Goal: Information Seeking & Learning: Learn about a topic

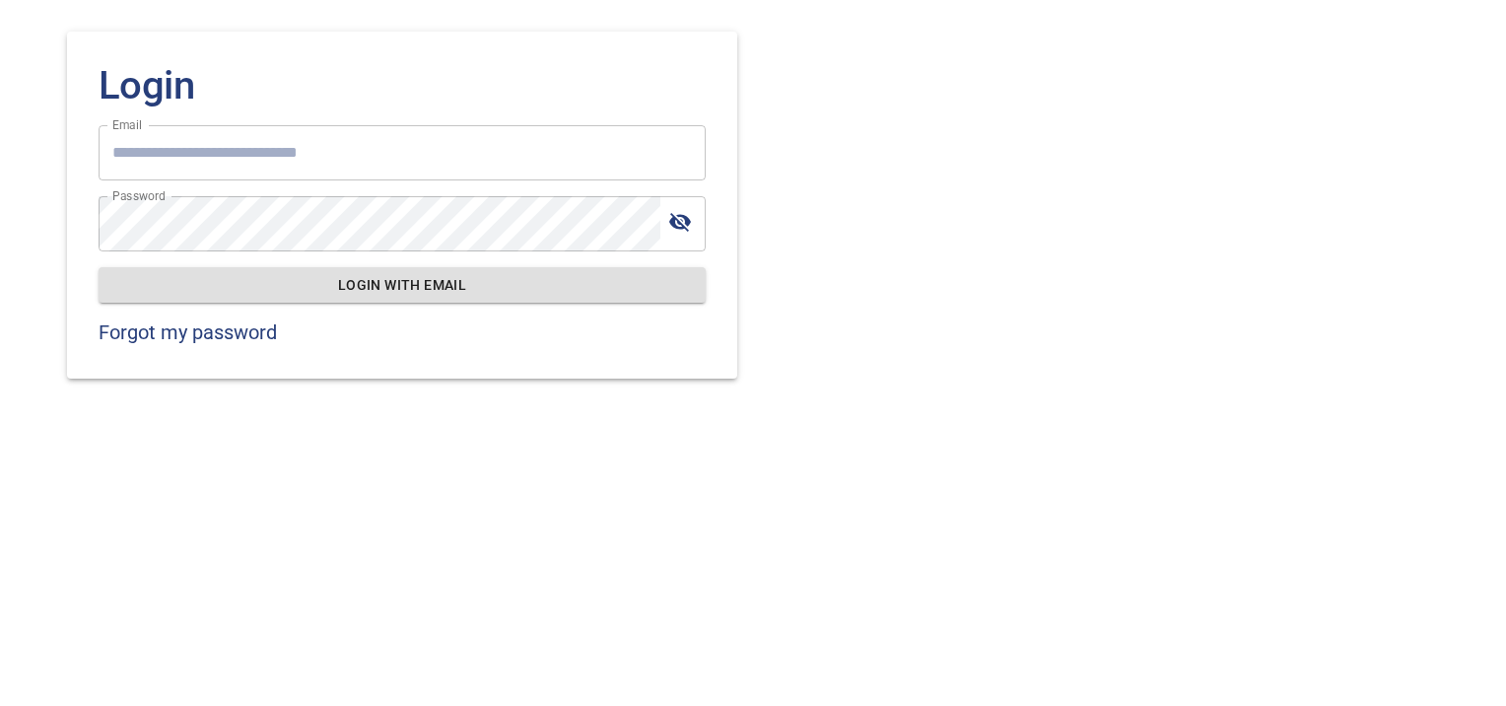
type input "**********"
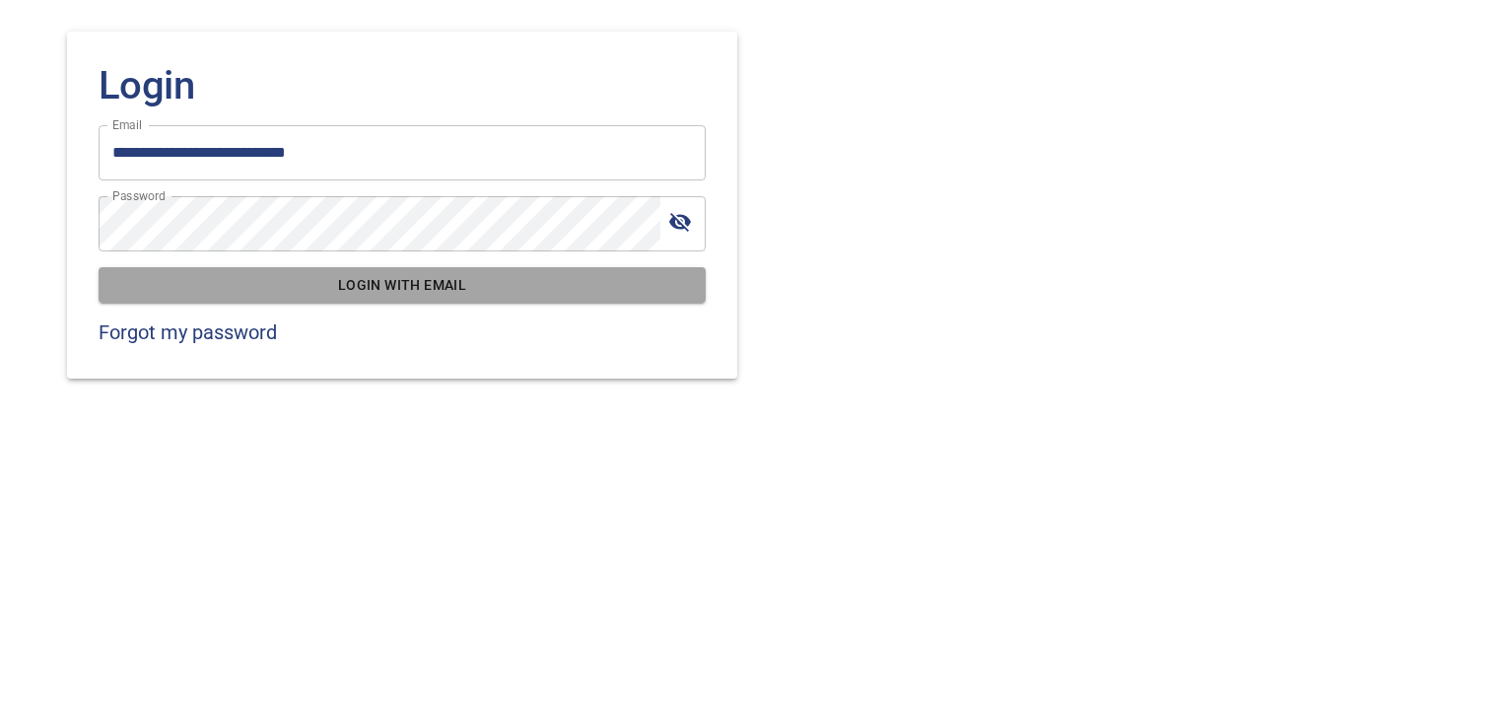
click at [360, 279] on span "Login with email" at bounding box center [401, 285] width 575 height 25
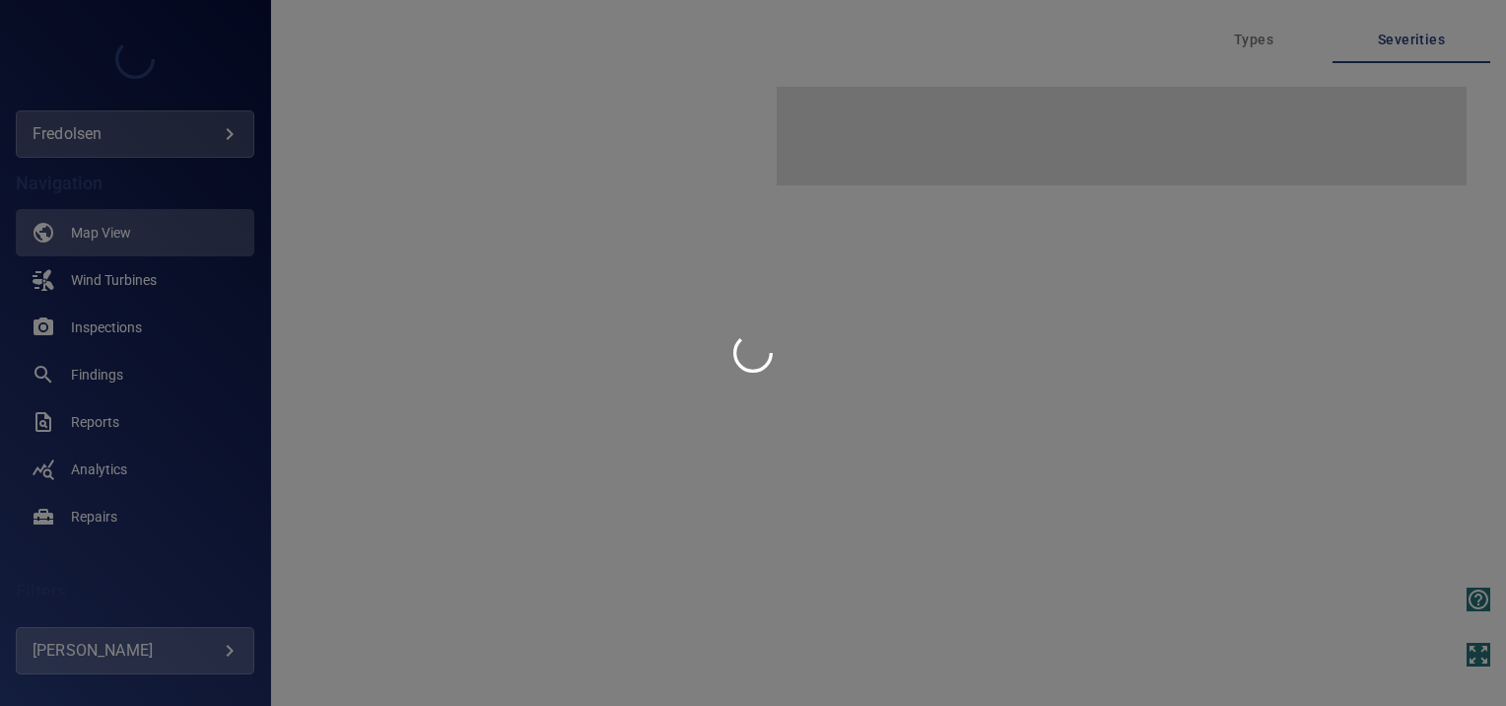
type input "*********"
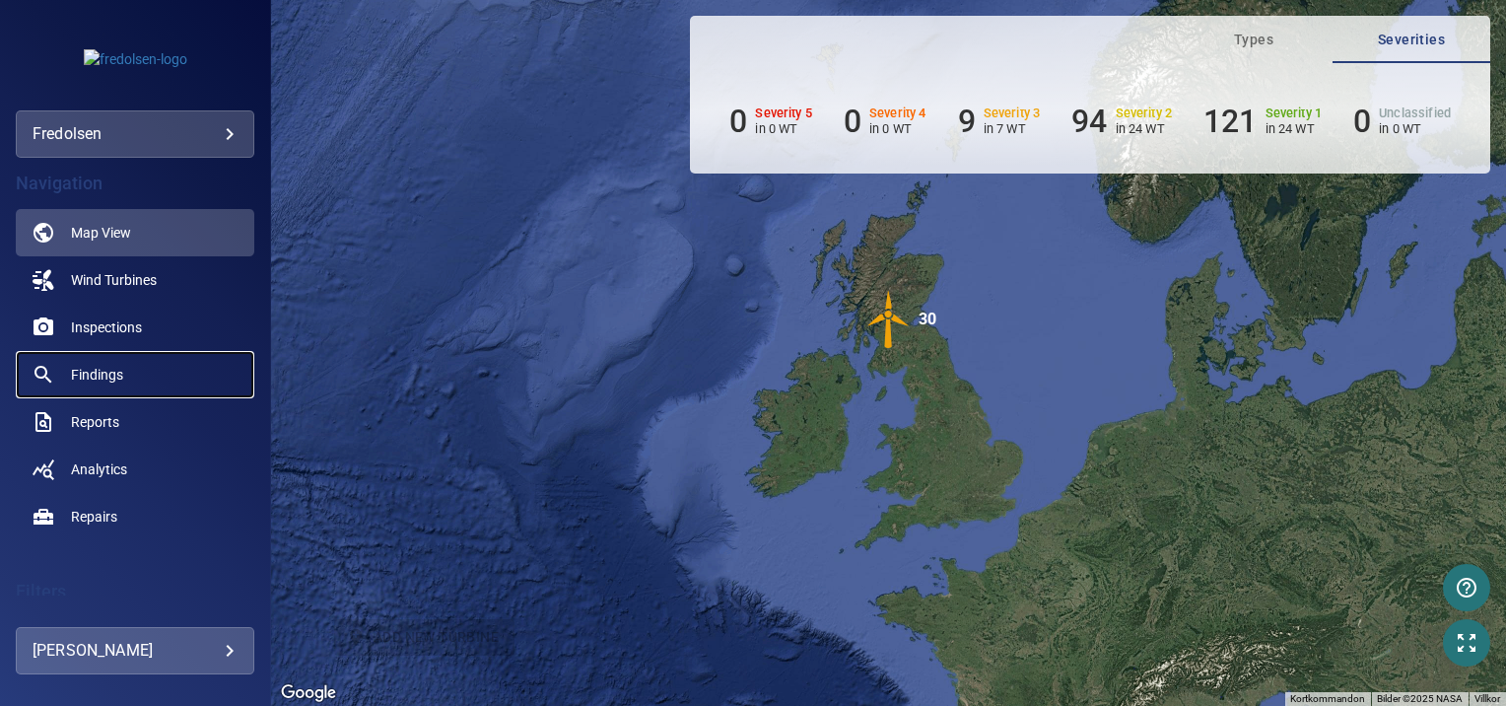
click at [110, 376] on span "Findings" at bounding box center [97, 375] width 52 height 20
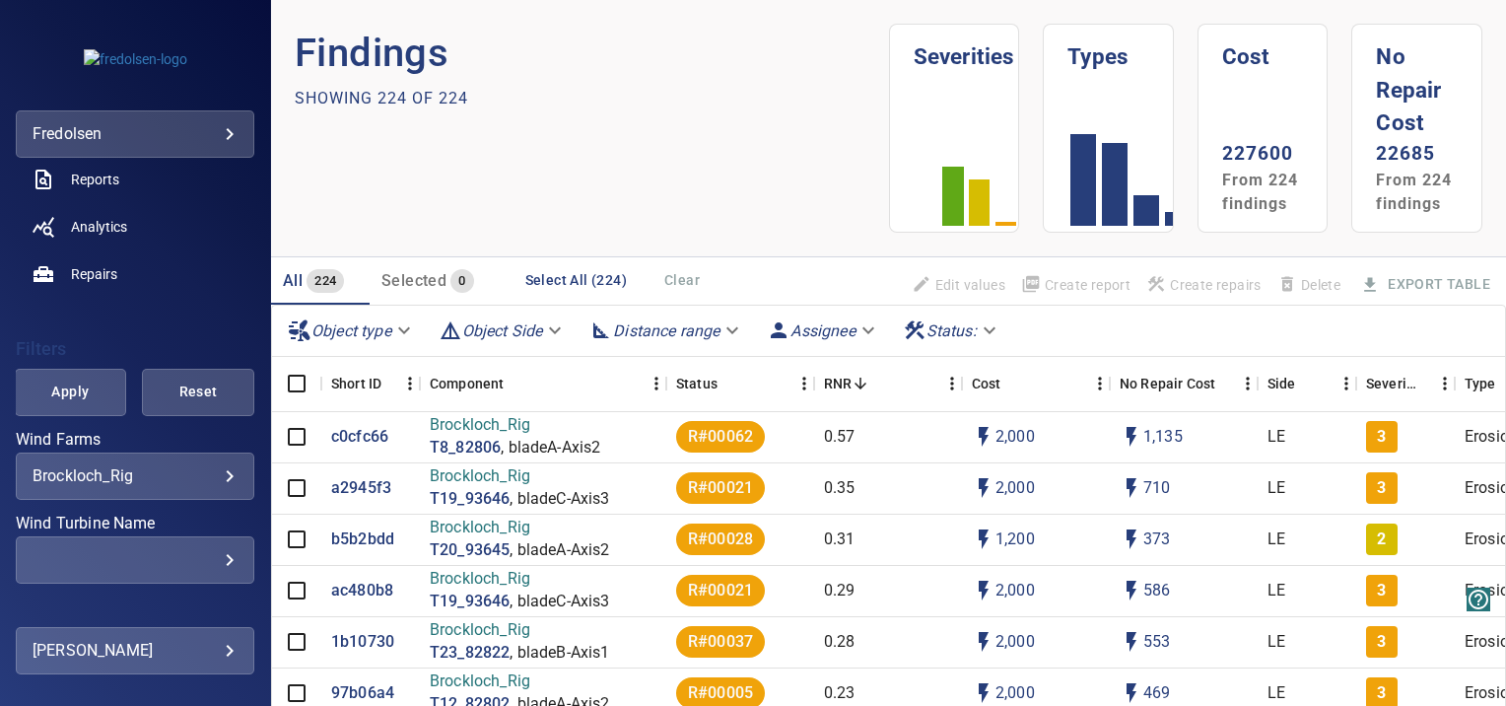
scroll to position [248, 0]
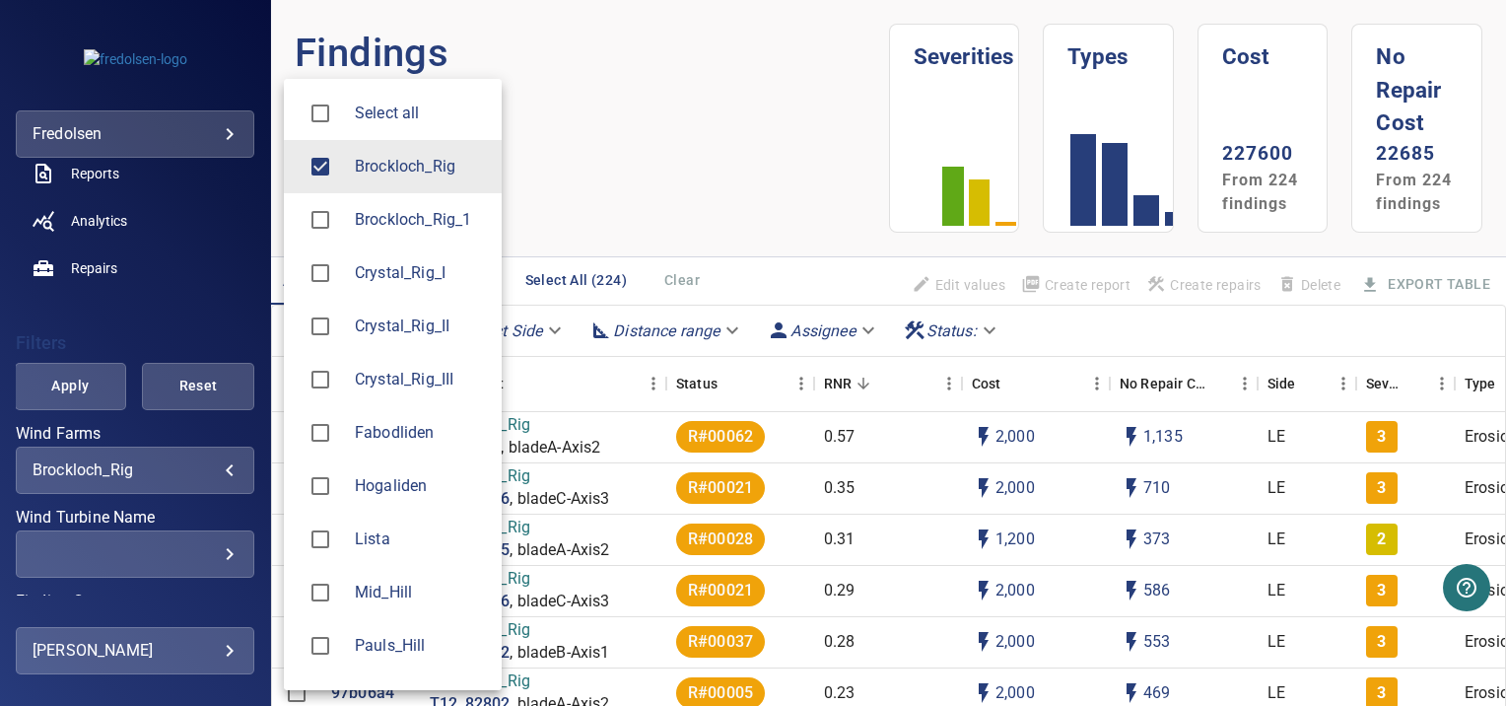
click at [216, 471] on body "**********" at bounding box center [753, 353] width 1506 height 706
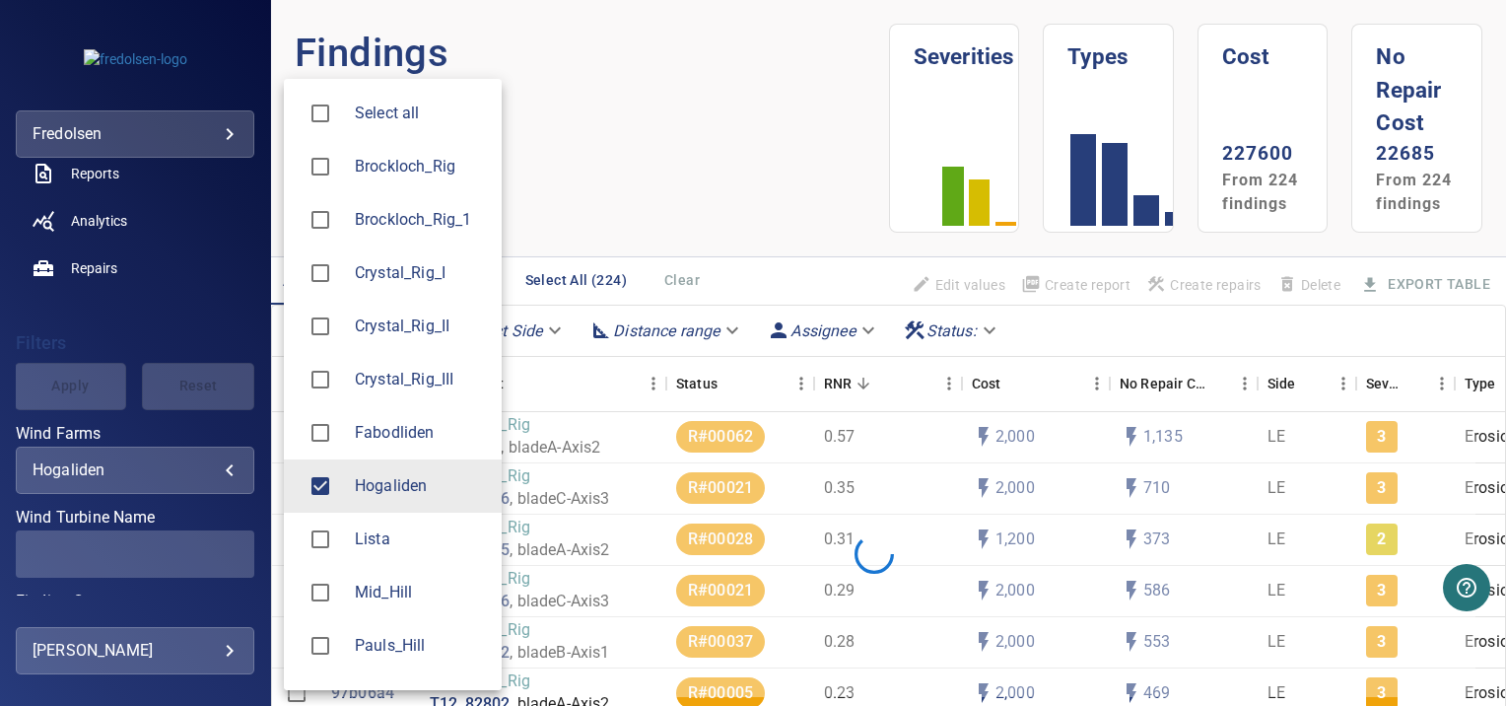
type input "*********"
click at [244, 513] on div at bounding box center [753, 353] width 1506 height 706
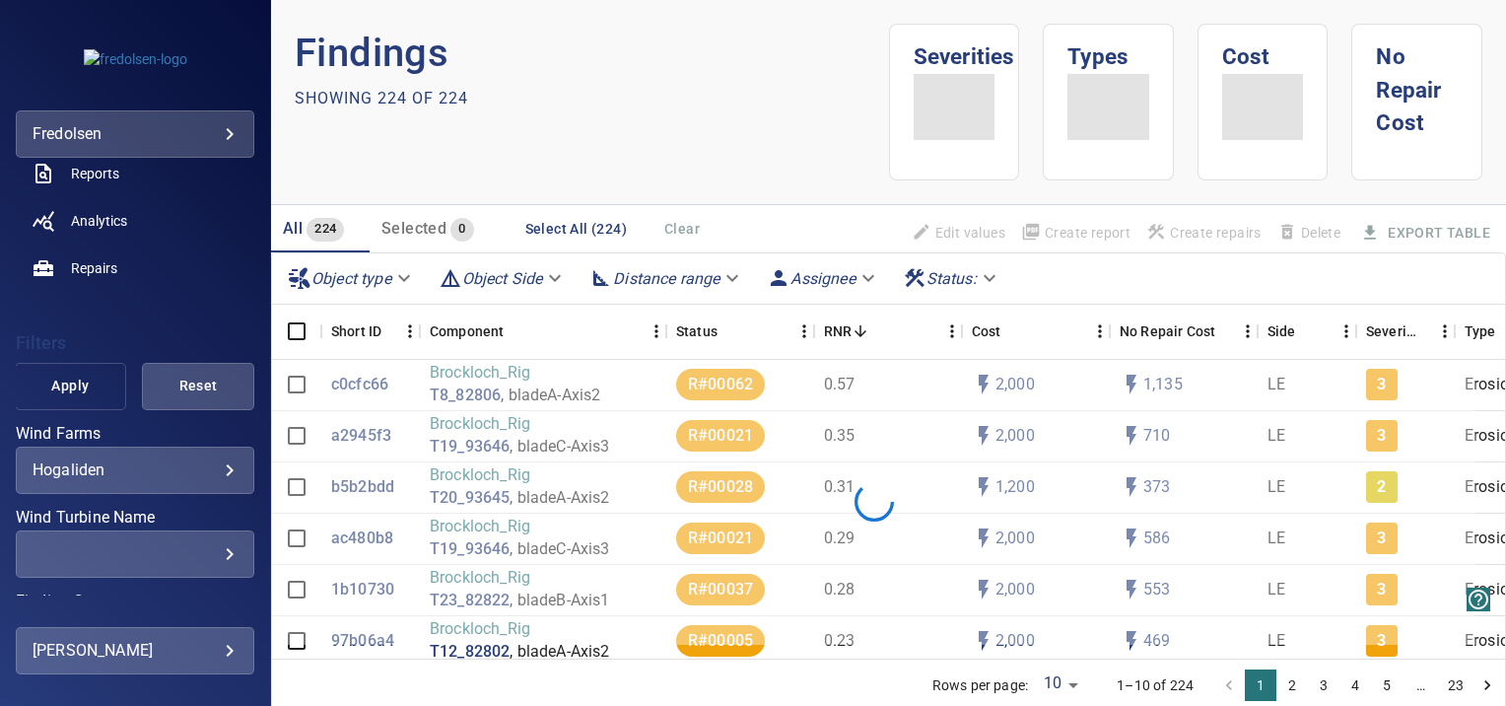
click at [88, 380] on span "Apply" at bounding box center [70, 385] width 63 height 25
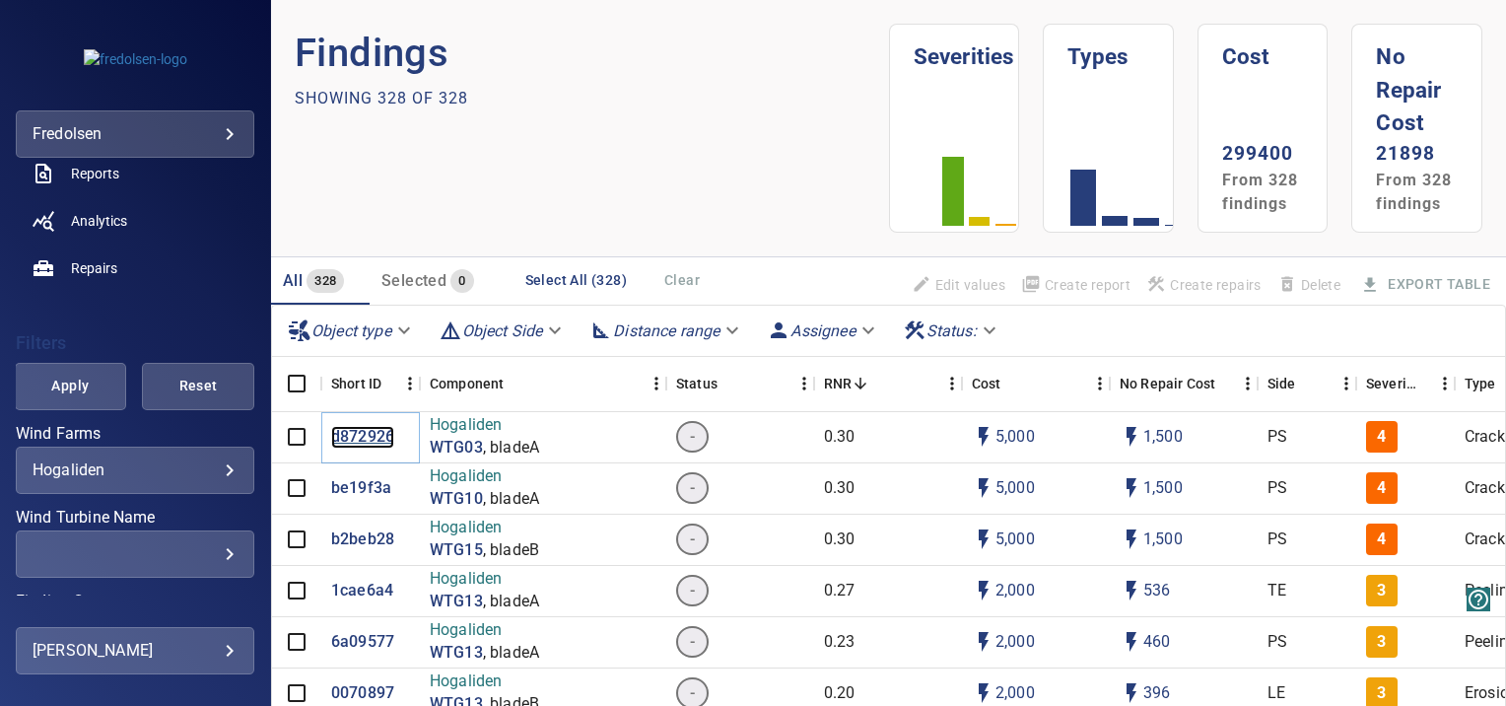
click at [364, 439] on p "d872926" at bounding box center [362, 437] width 63 height 23
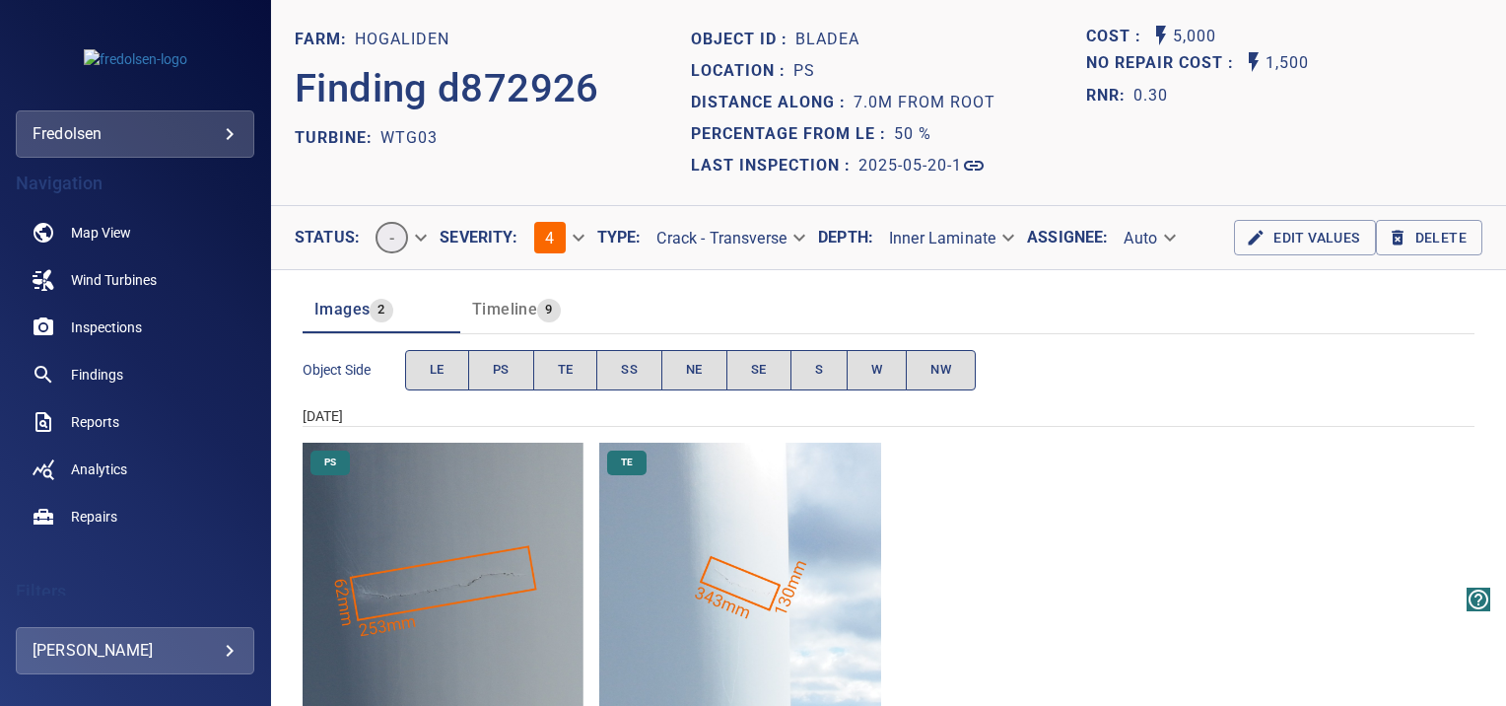
scroll to position [61, 0]
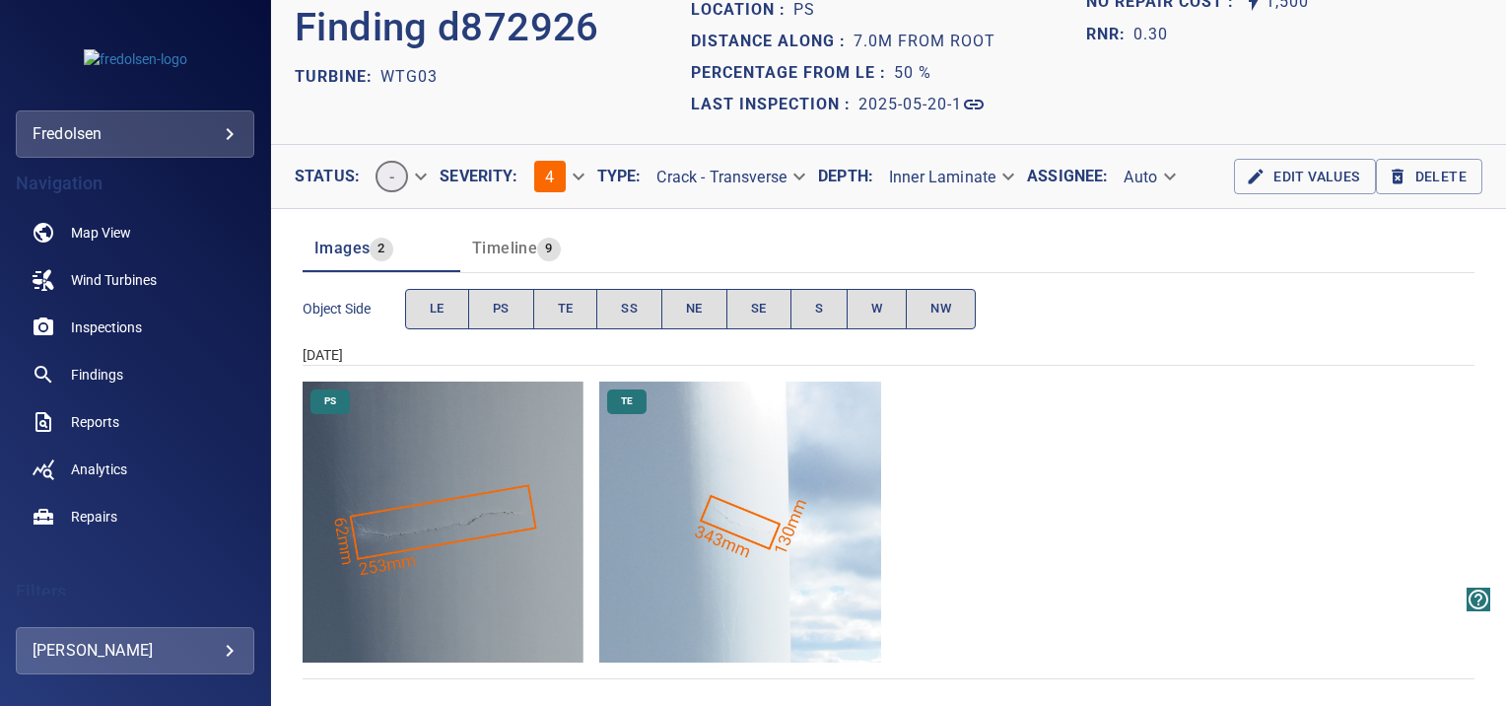
click at [445, 412] on img "Hogaliden/WTG03/2025-05-20-1/2025-05-20-6/image56wp60.jpg" at bounding box center [443, 521] width 281 height 281
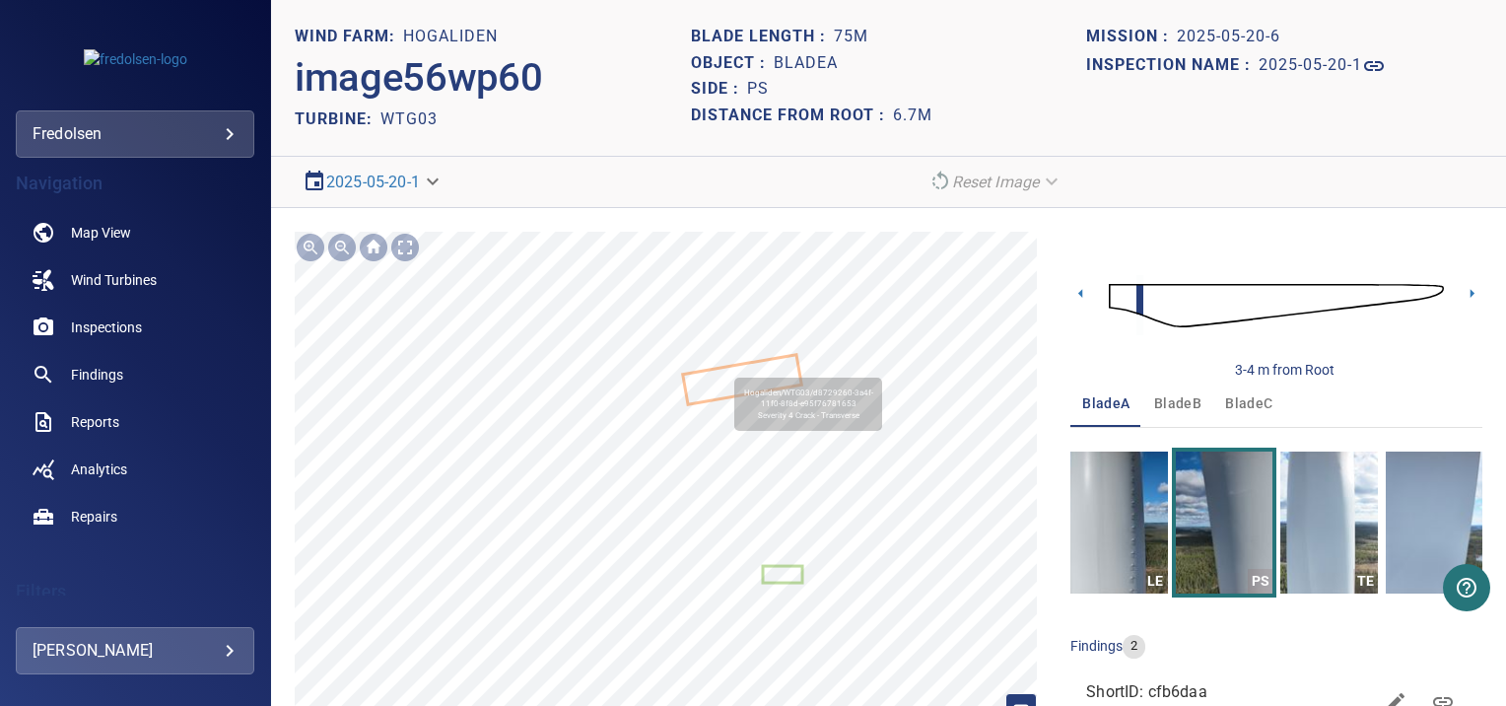
click at [724, 377] on icon at bounding box center [741, 379] width 115 height 46
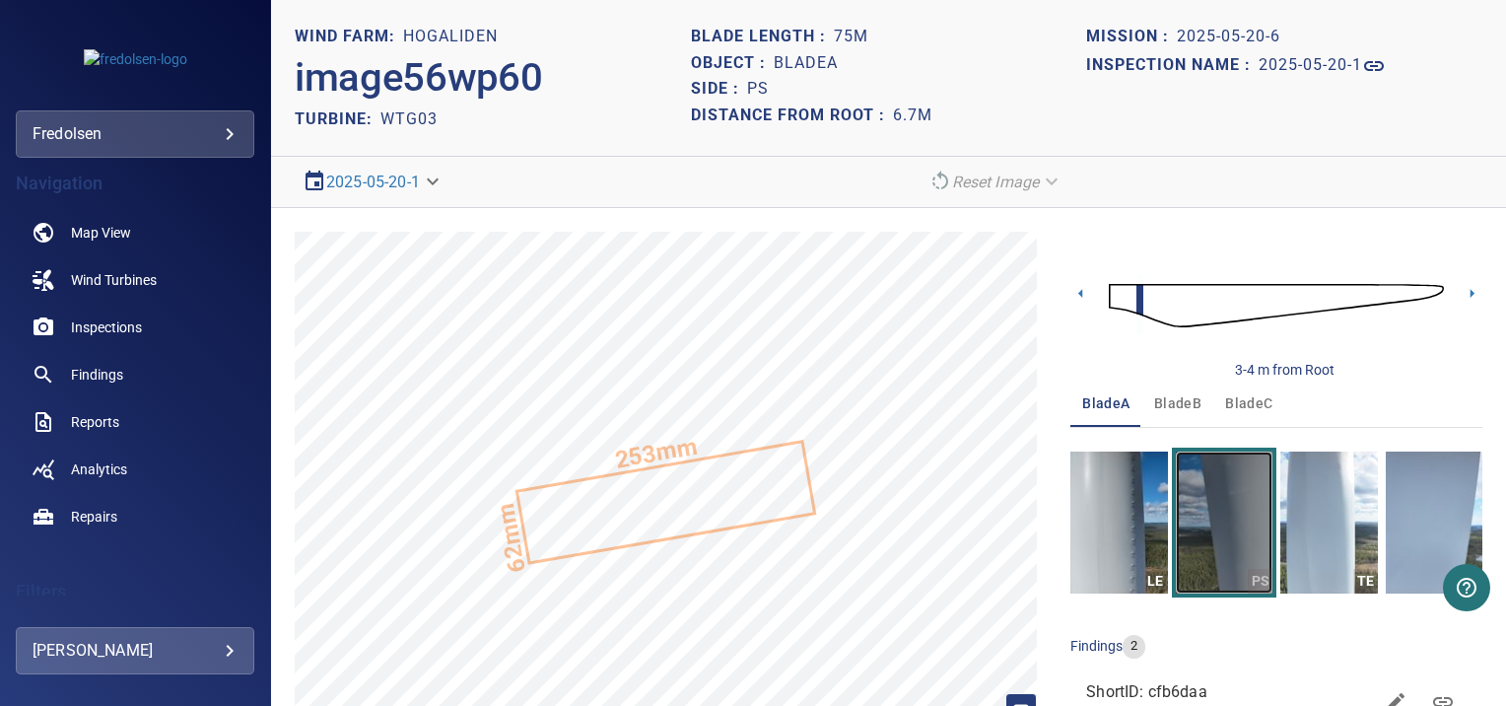
click at [1238, 523] on img "button" at bounding box center [1224, 522] width 97 height 142
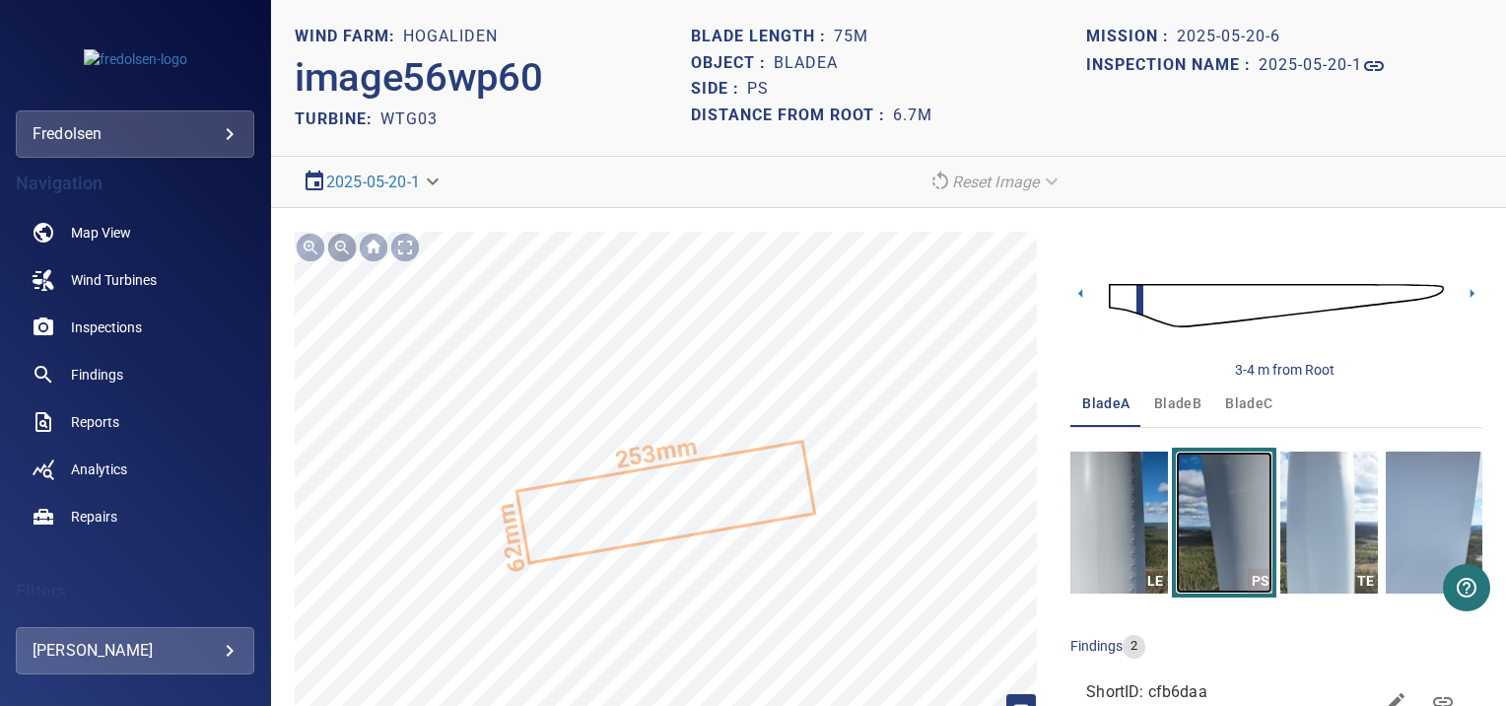
click at [337, 241] on div at bounding box center [342, 248] width 32 height 32
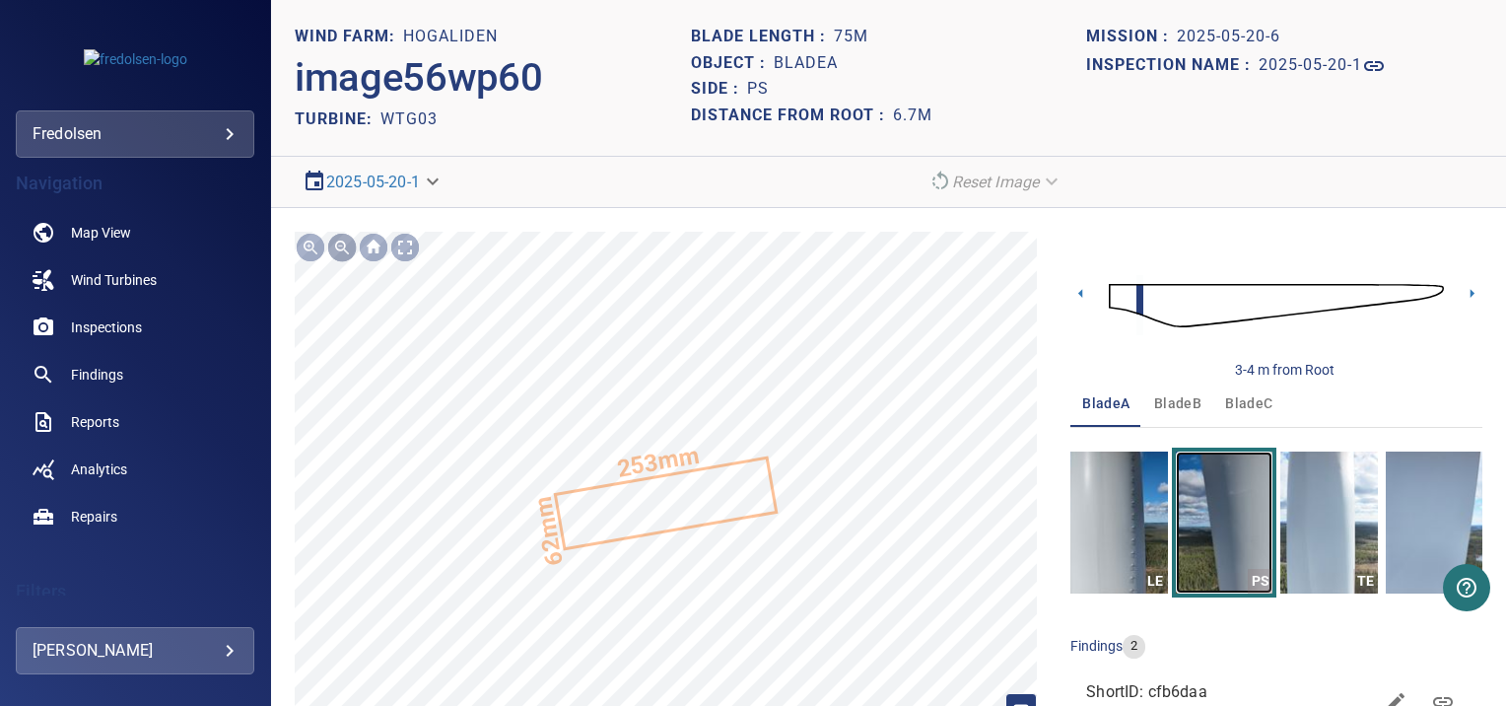
click at [337, 241] on div at bounding box center [342, 248] width 32 height 32
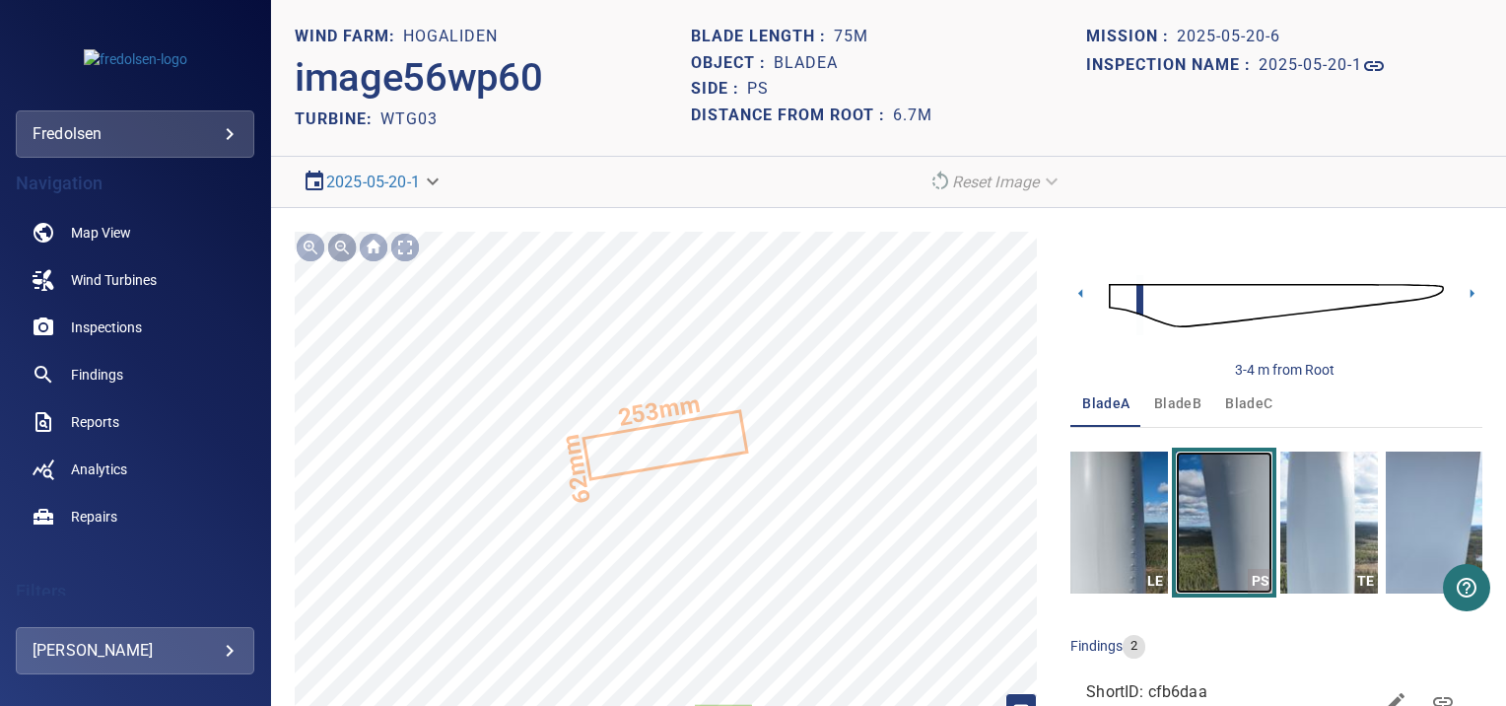
click at [337, 241] on div at bounding box center [342, 248] width 32 height 32
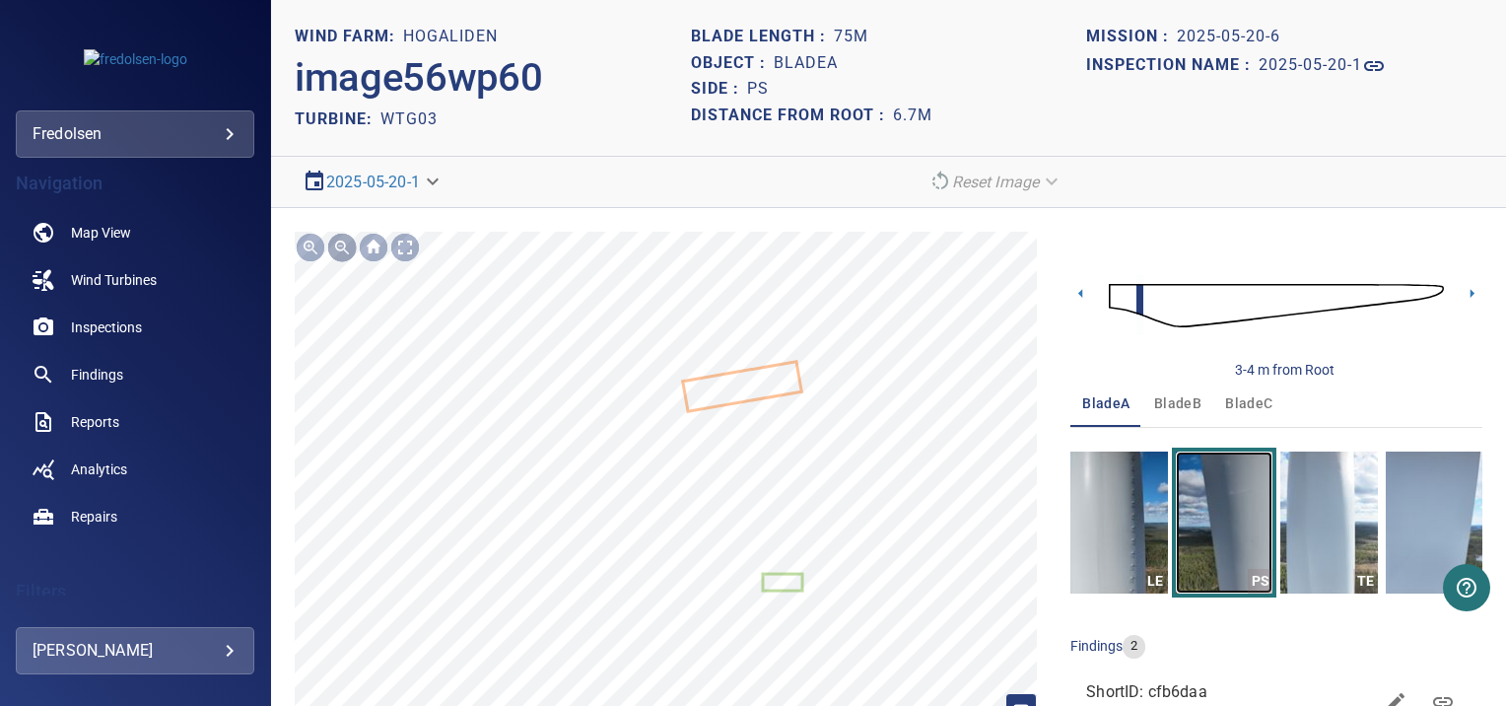
click at [337, 241] on div at bounding box center [342, 248] width 32 height 32
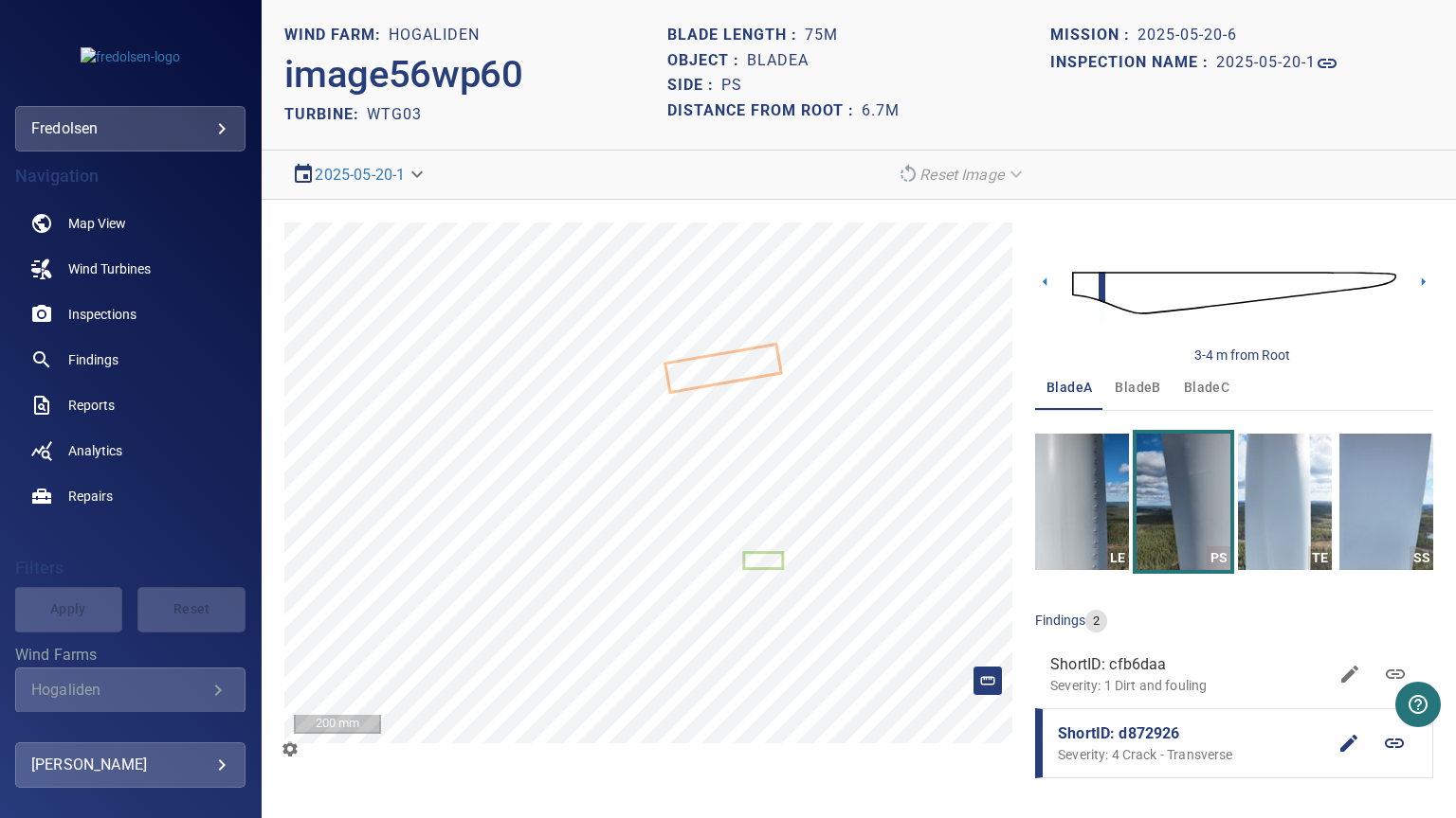
click at [266, 155] on section "**********" at bounding box center [859, 175] width 1194 height 49
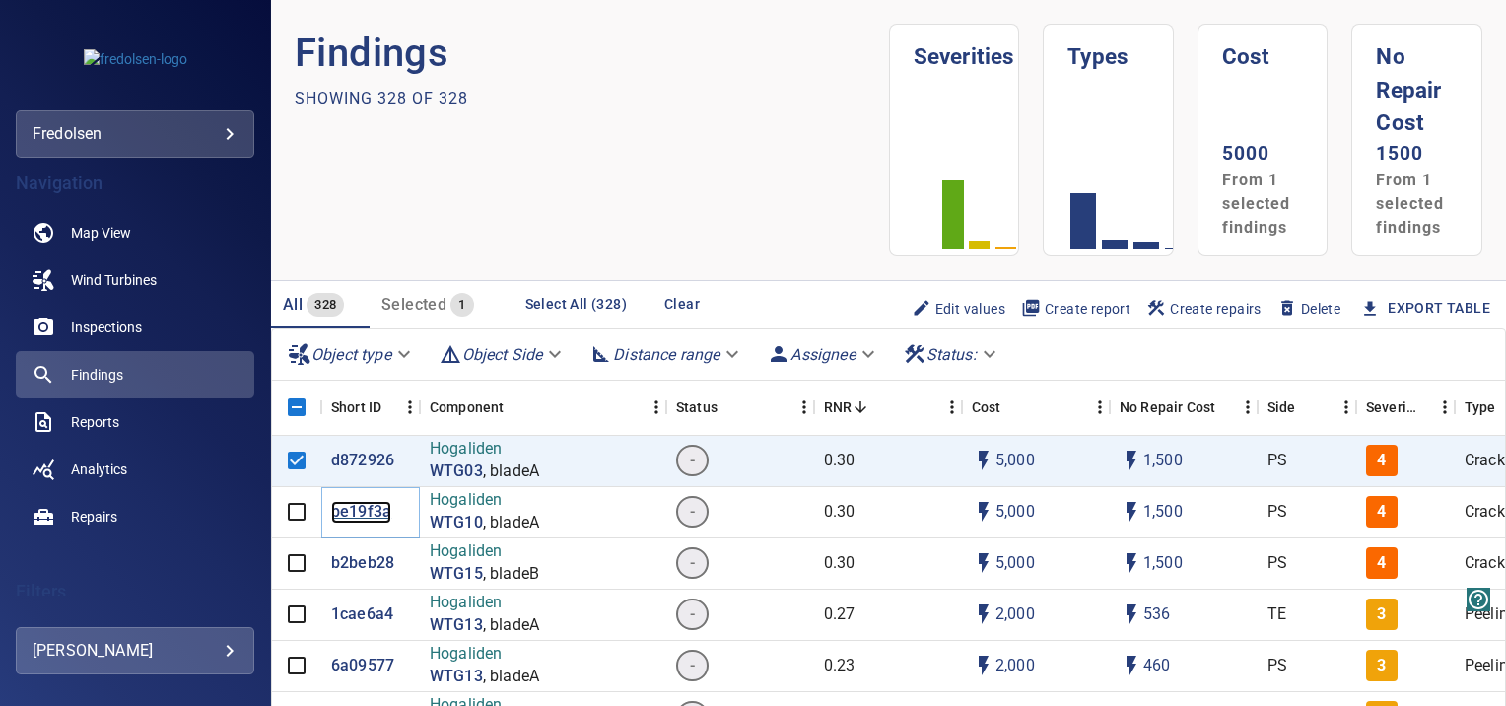
click at [371, 515] on p "be19f3a" at bounding box center [361, 512] width 60 height 23
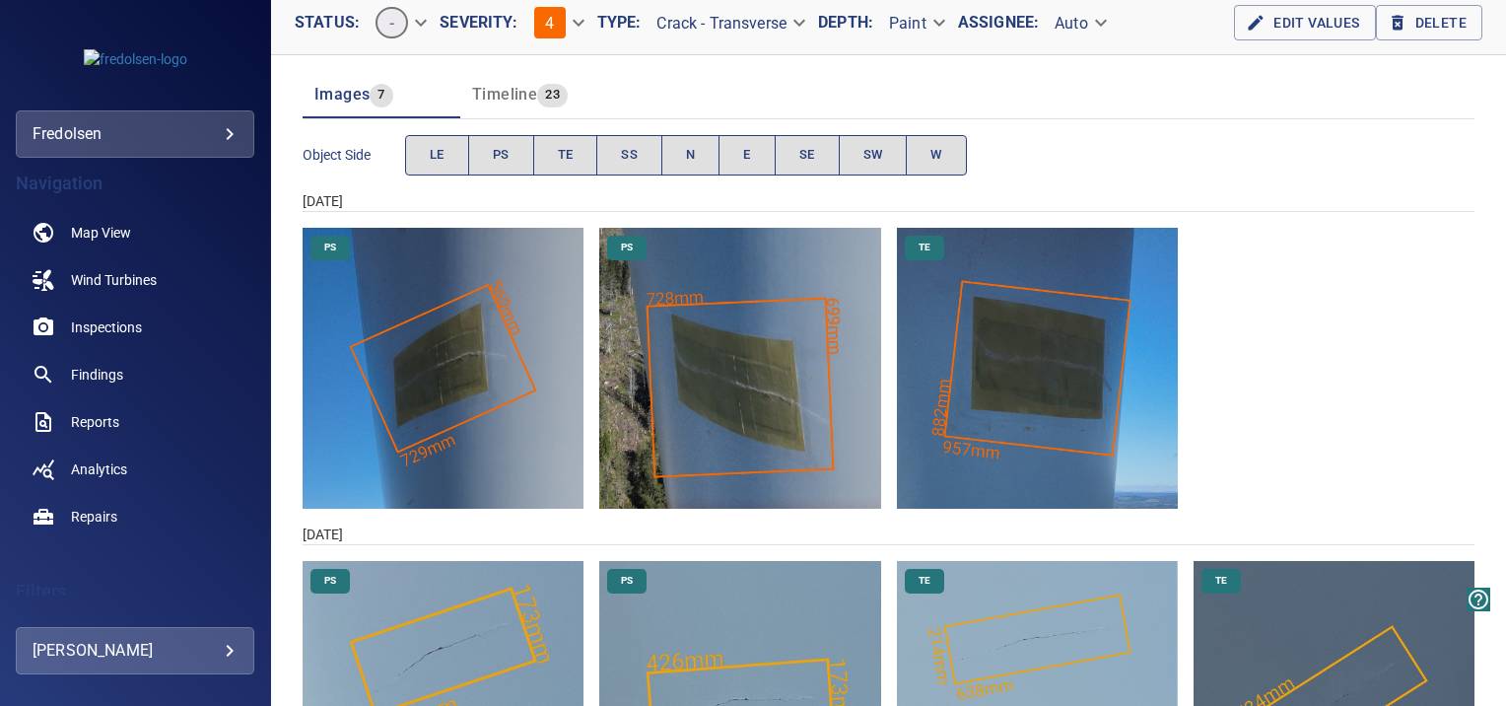
scroll to position [217, 0]
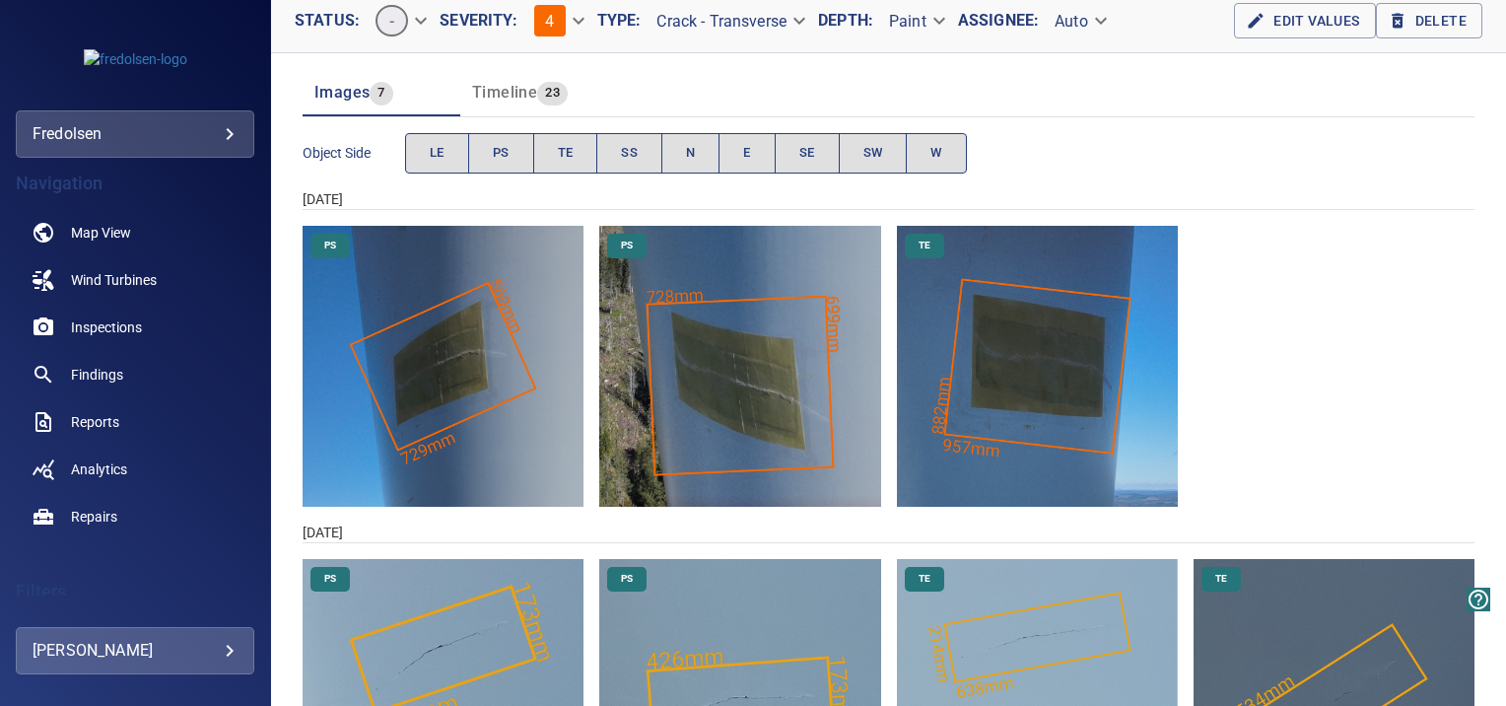
click at [522, 377] on img "Hogaliden/WTG10/2025-05-26-1/2025-05-27-3/image56wp60.jpg" at bounding box center [443, 366] width 281 height 281
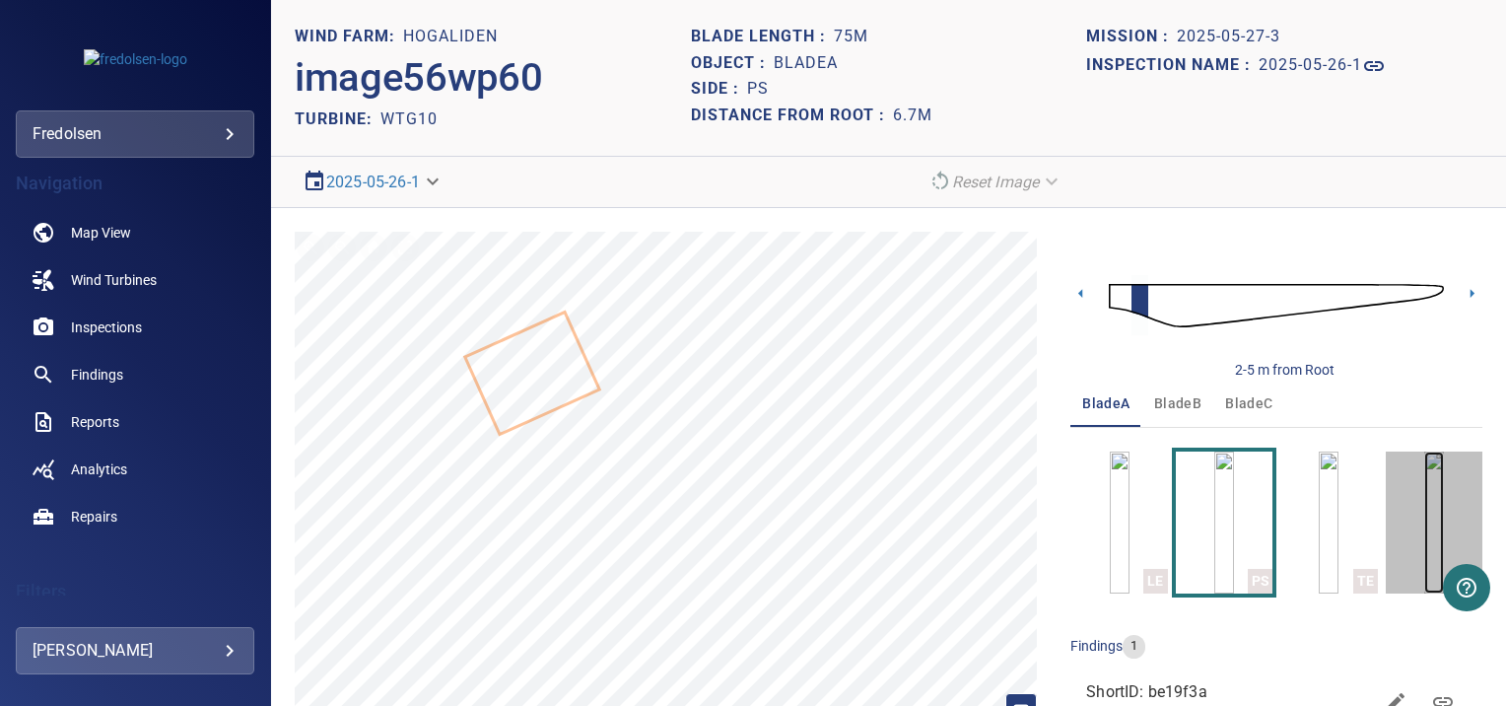
click at [1424, 522] on img "button" at bounding box center [1434, 522] width 20 height 142
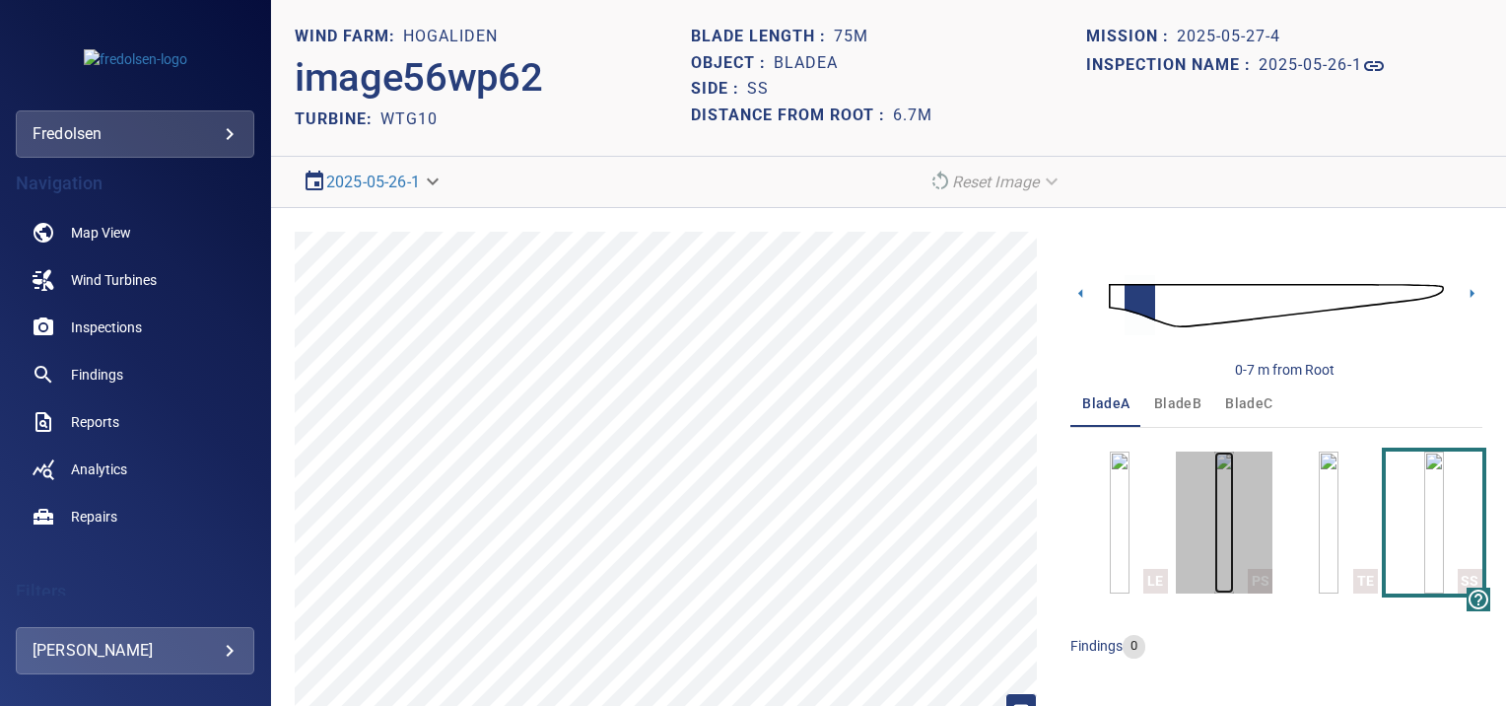
click at [1214, 524] on img "button" at bounding box center [1224, 522] width 20 height 142
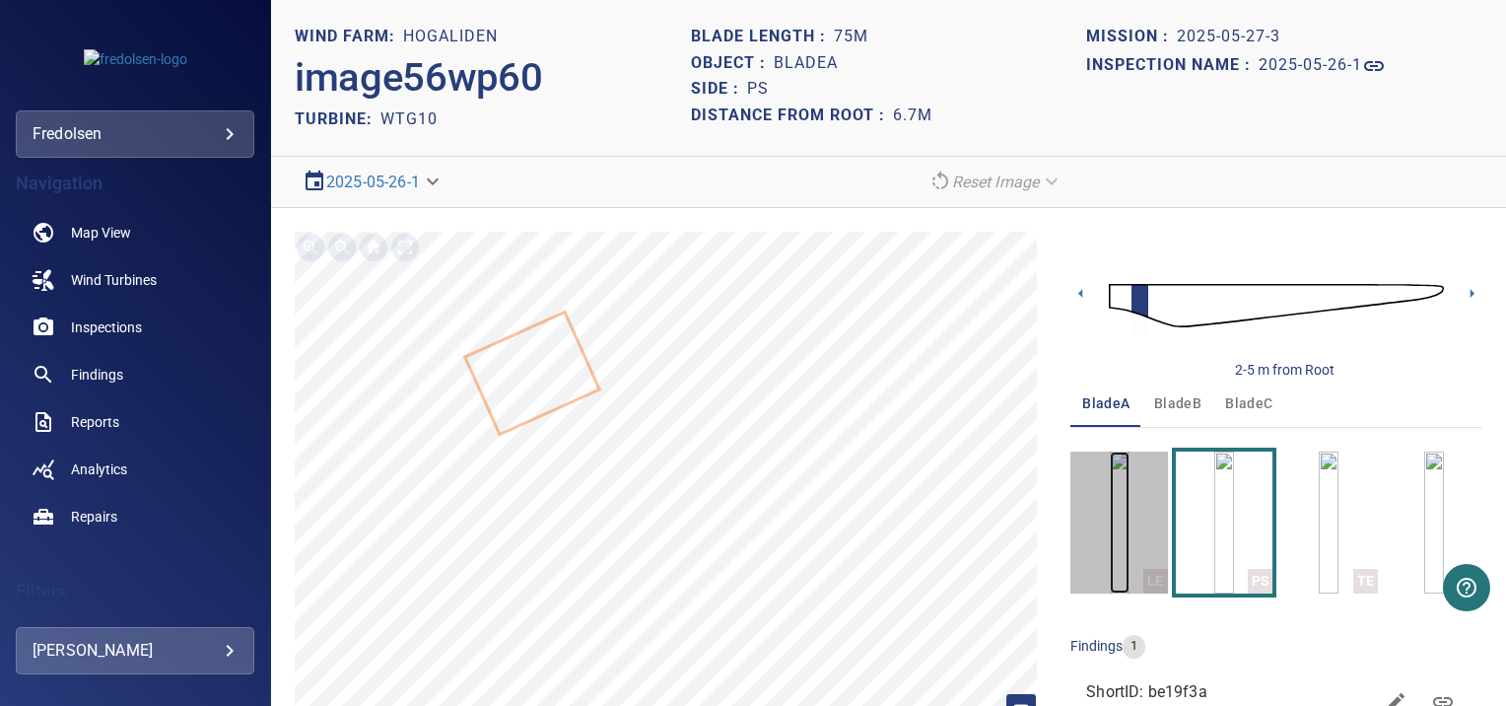
click at [1123, 530] on img "button" at bounding box center [1120, 522] width 20 height 142
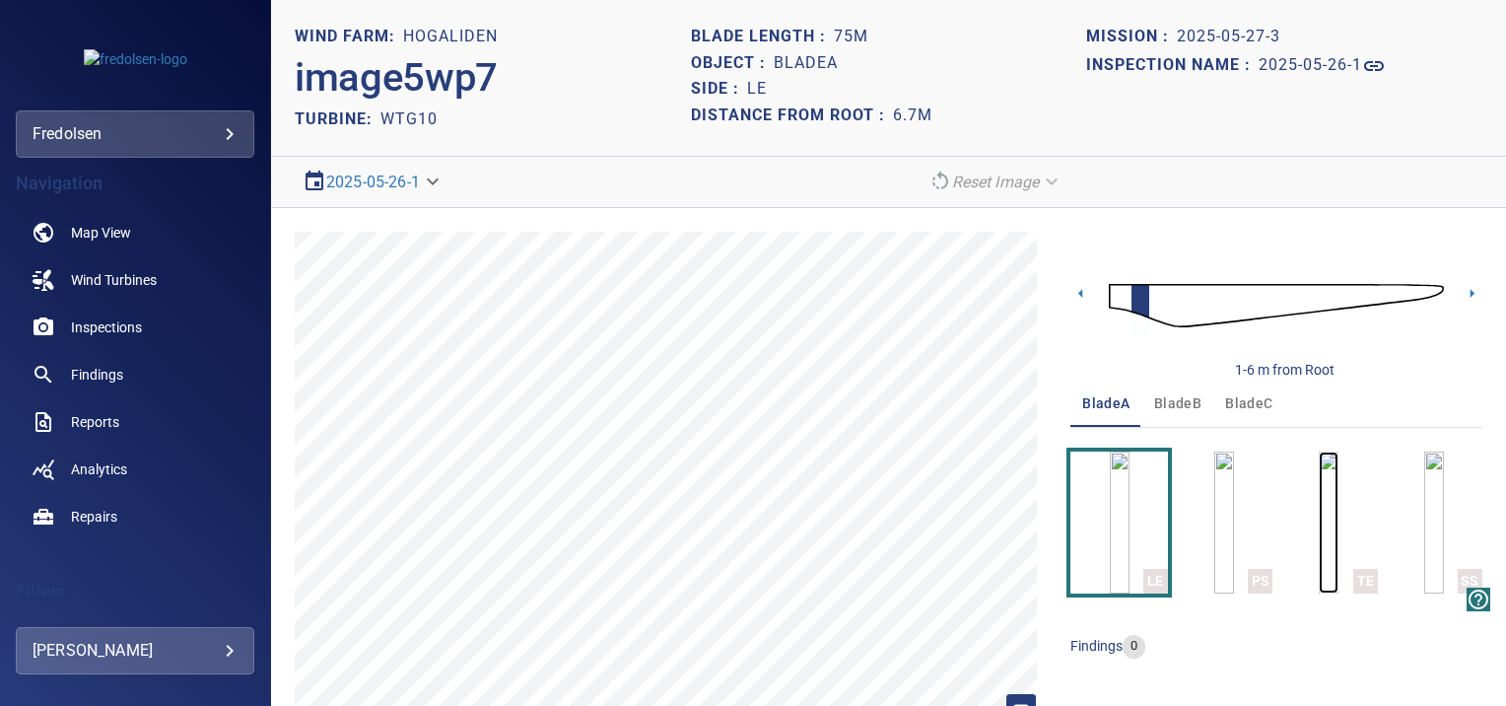
click at [1318, 550] on img "button" at bounding box center [1328, 522] width 20 height 142
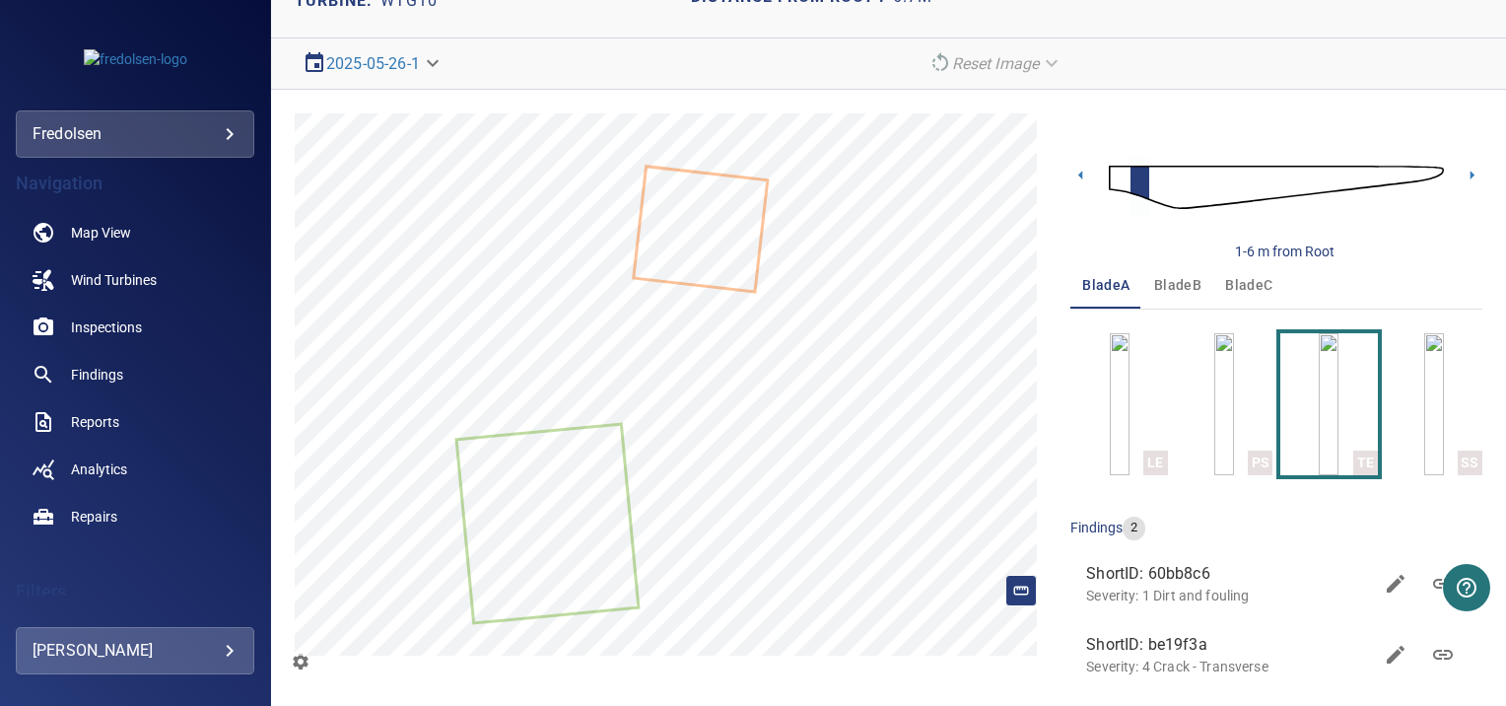
scroll to position [122, 0]
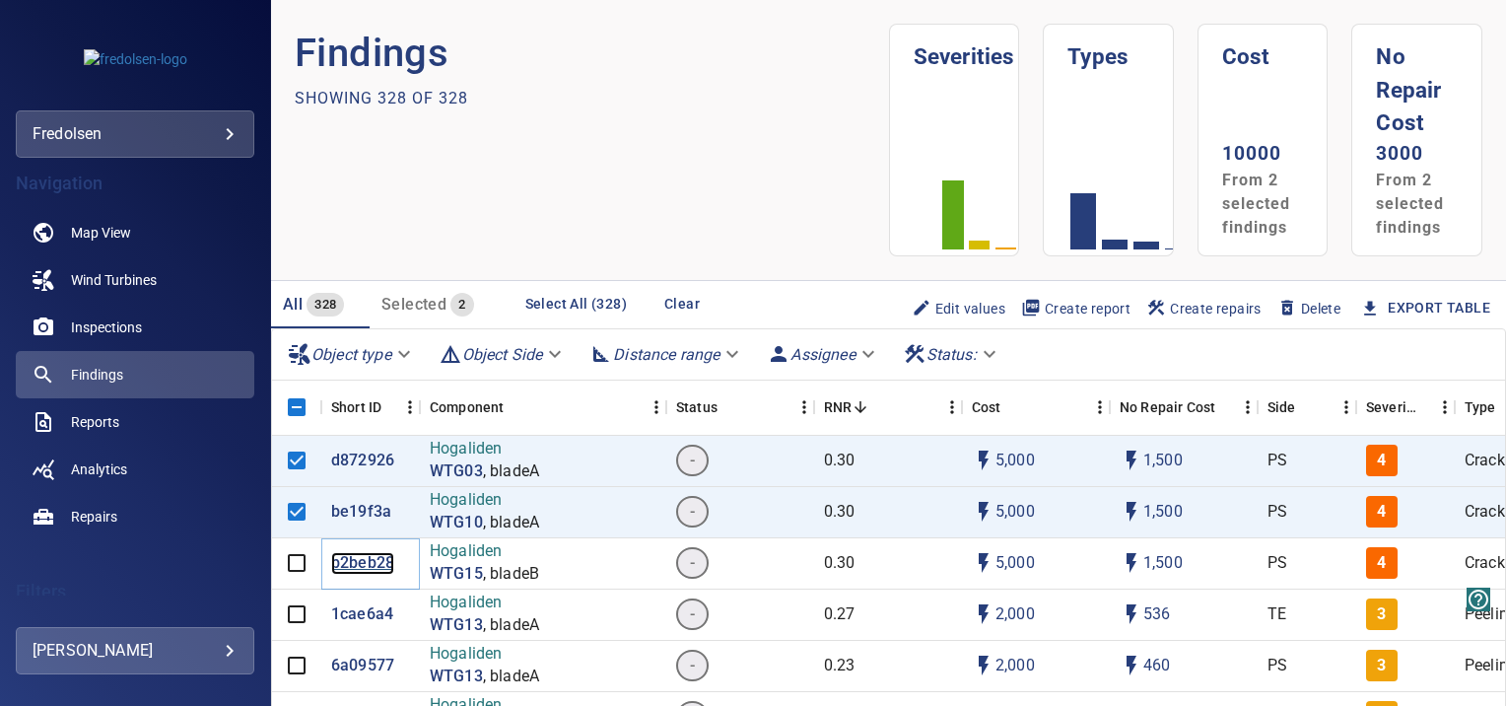
click at [339, 562] on p "b2beb28" at bounding box center [362, 563] width 63 height 23
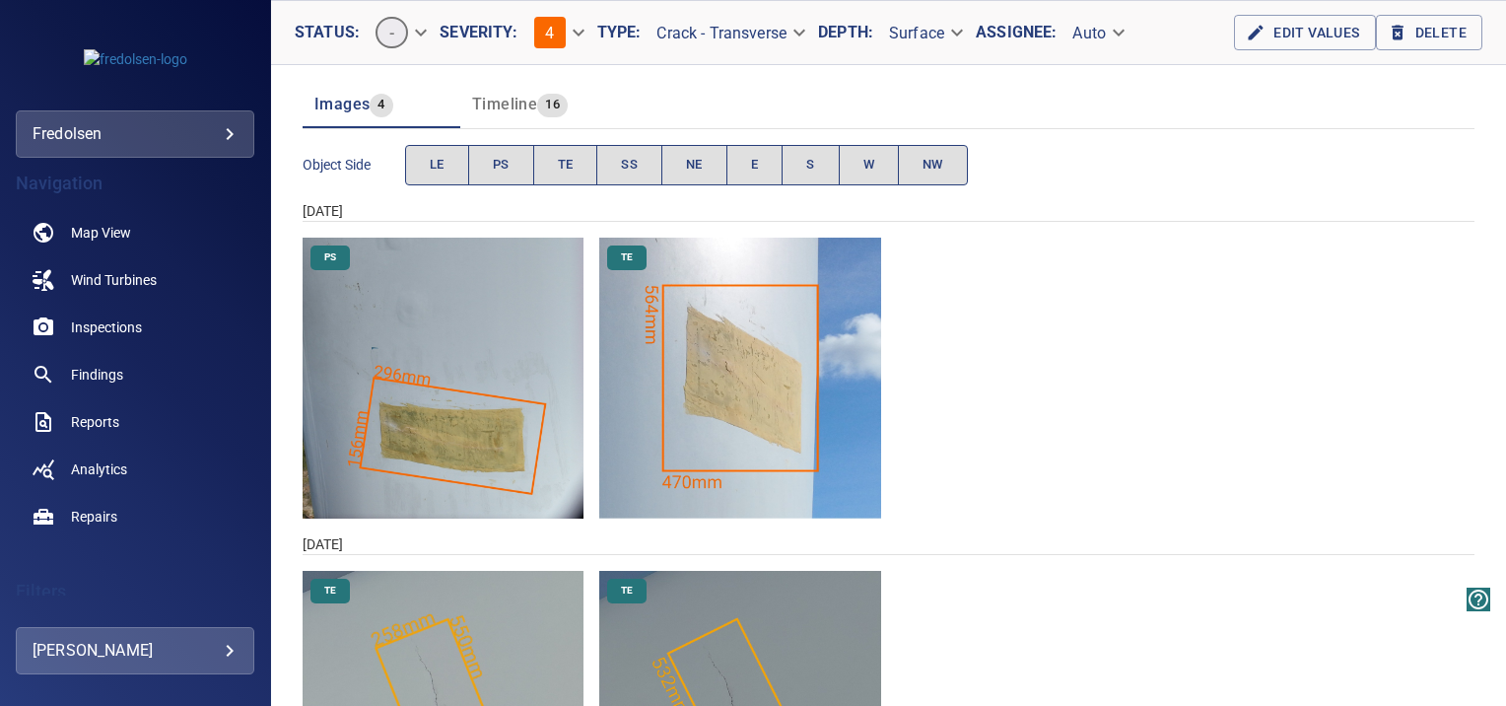
scroll to position [213, 0]
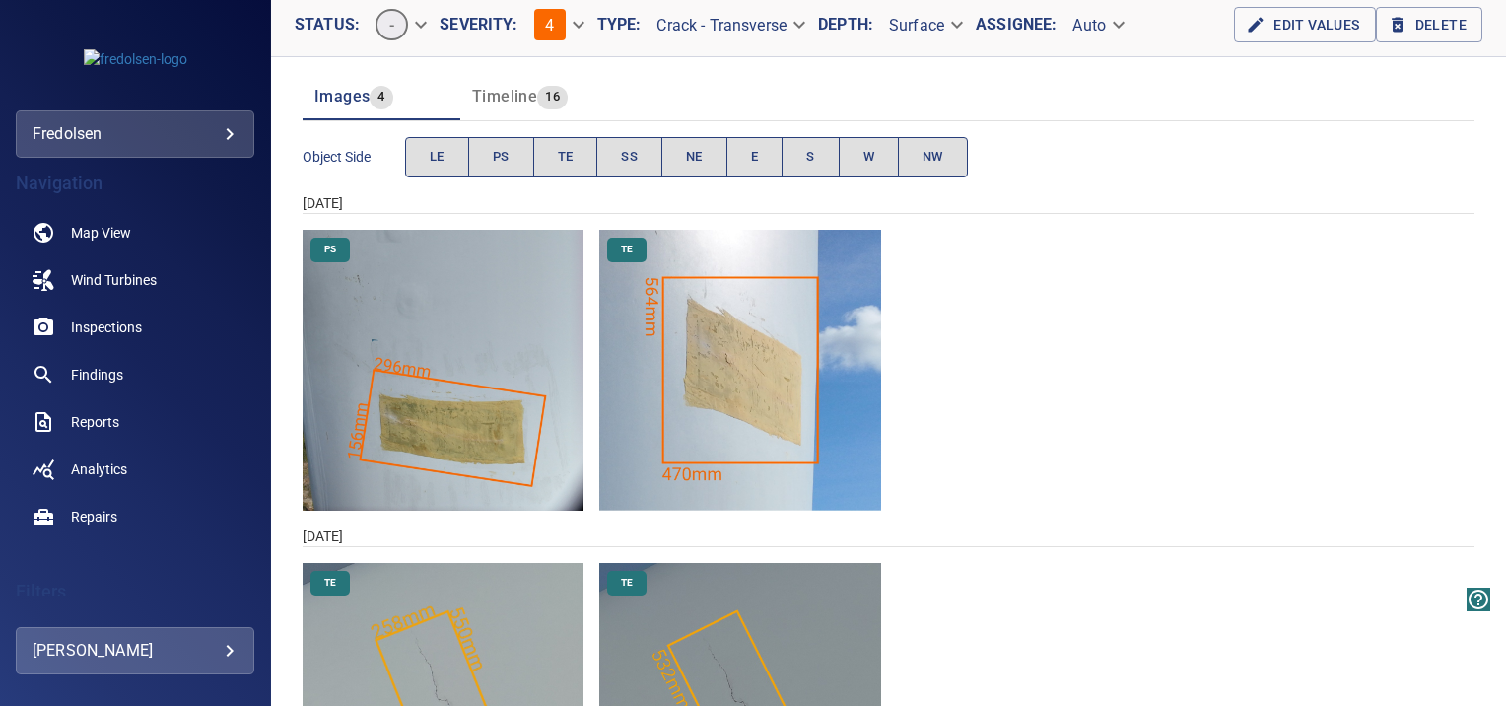
click at [466, 391] on img "Hogaliden/WTG15/2025-06-03-1/2025-06-03-2/image55wp59.jpg" at bounding box center [443, 370] width 281 height 281
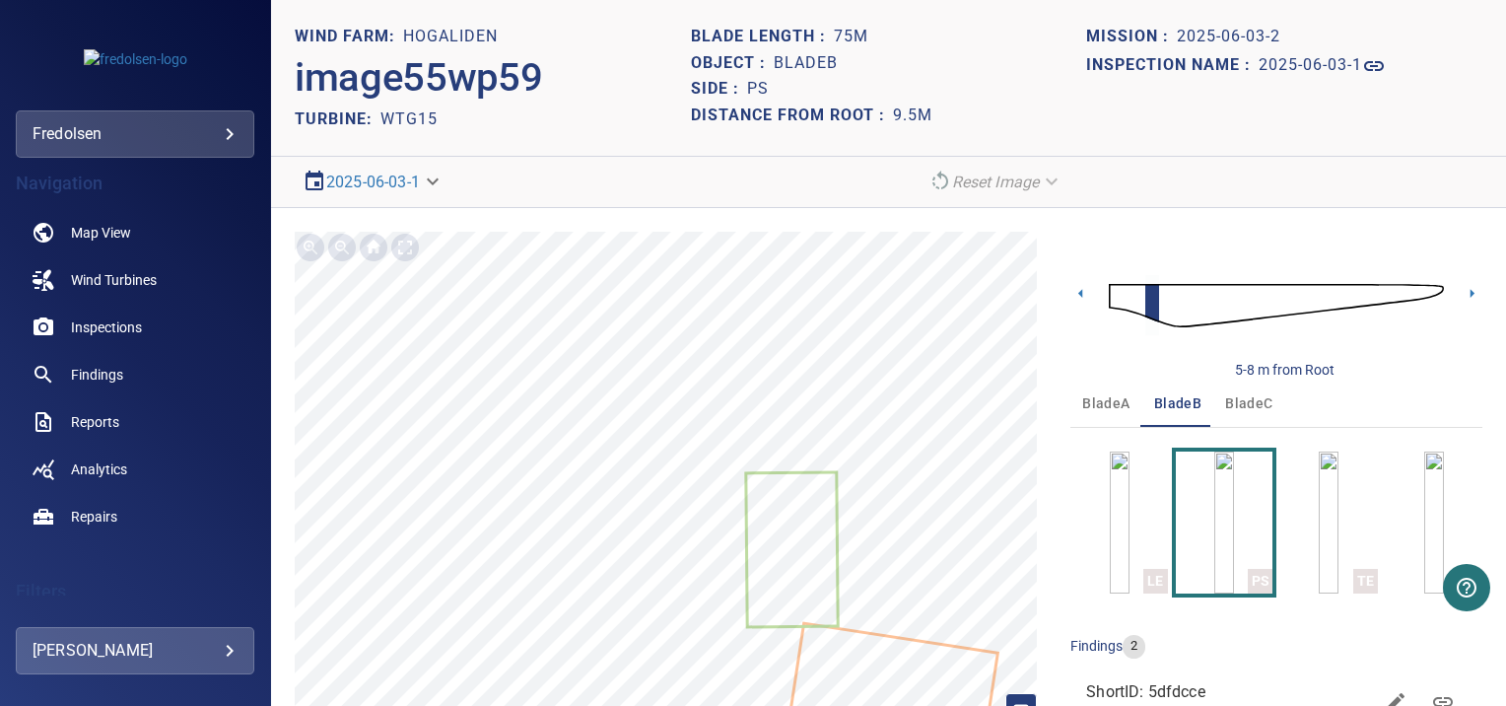
scroll to position [122, 0]
